Goal: Information Seeking & Learning: Learn about a topic

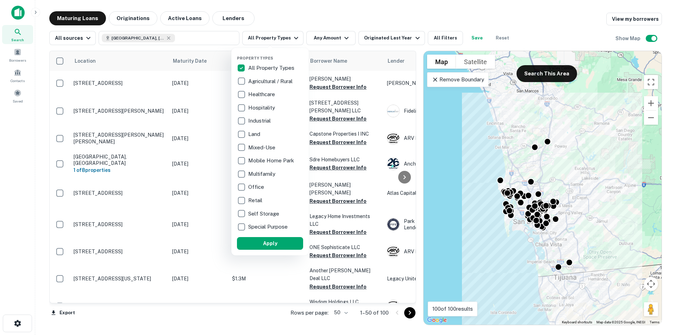
click at [18, 12] on div at bounding box center [338, 167] width 676 height 335
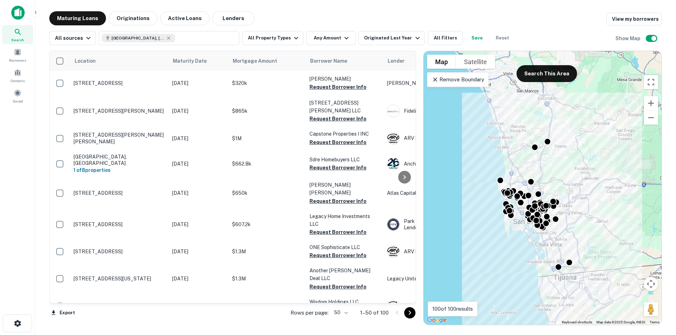
click at [18, 10] on img at bounding box center [17, 13] width 13 height 14
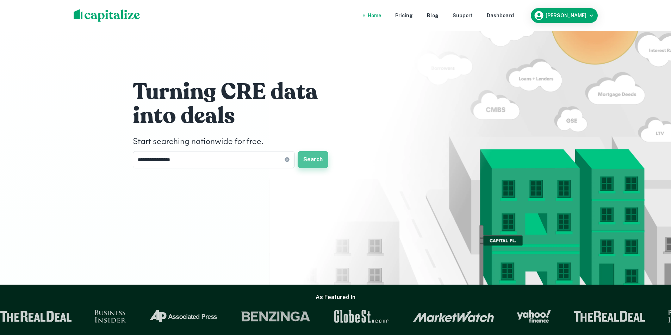
click at [315, 160] on button "Search" at bounding box center [313, 159] width 31 height 17
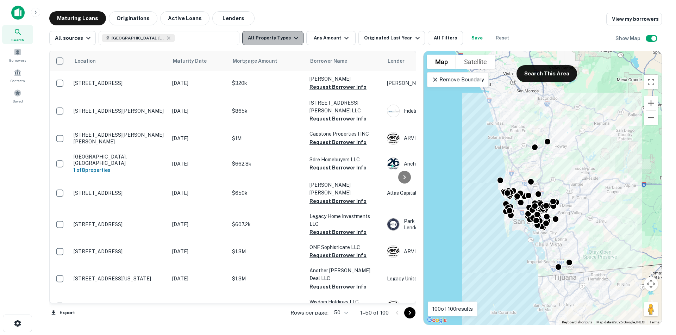
click at [294, 37] on icon "button" at bounding box center [296, 38] width 4 height 2
